Goal: Check status: Check status

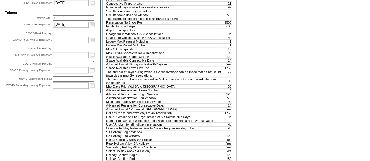
scroll to position [253, 0]
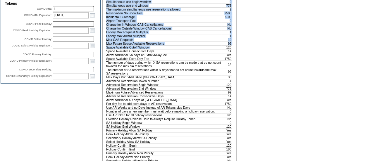
drag, startPoint x: 232, startPoint y: 77, endPoint x: 224, endPoint y: 77, distance: 7.6
click at [226, 49] on td "120" at bounding box center [226, 47] width 10 height 4
drag, startPoint x: 232, startPoint y: 77, endPoint x: 225, endPoint y: 77, distance: 7.0
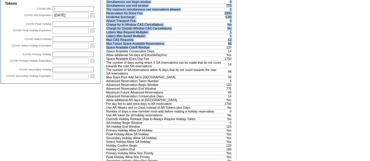
click at [225, 49] on td "120" at bounding box center [226, 47] width 10 height 4
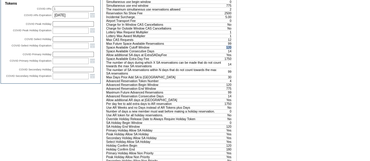
drag, startPoint x: 231, startPoint y: 76, endPoint x: 225, endPoint y: 77, distance: 6.5
click at [225, 49] on td "120" at bounding box center [226, 47] width 10 height 4
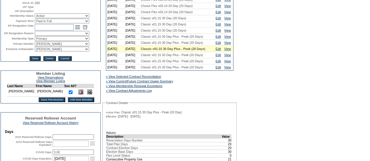
scroll to position [0, 0]
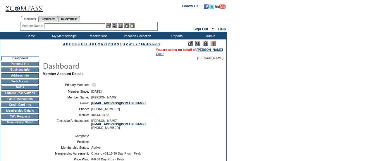
scroll to position [45, 0]
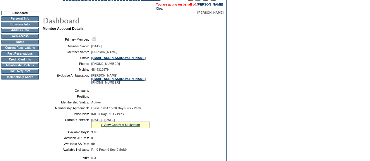
click at [25, 50] on td "Current Reservations" at bounding box center [19, 48] width 37 height 5
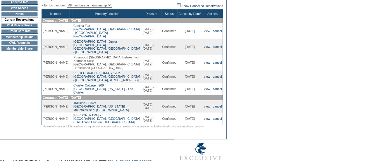
scroll to position [75, 0]
click at [205, 75] on link "view" at bounding box center [207, 77] width 6 height 4
